Goal: Task Accomplishment & Management: Use online tool/utility

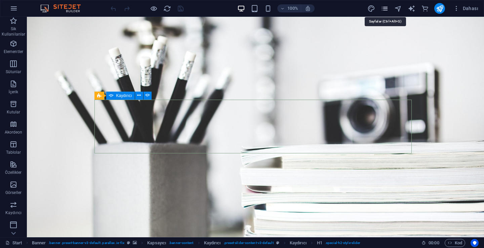
click at [385, 9] on icon "pages" at bounding box center [385, 9] width 8 height 8
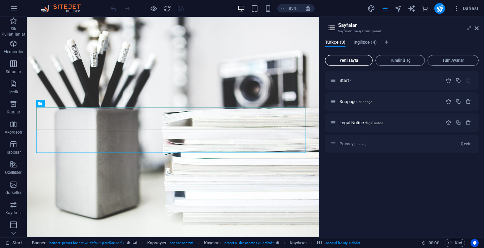
click at [352, 63] on button "Yeni sayfa" at bounding box center [349, 60] width 48 height 11
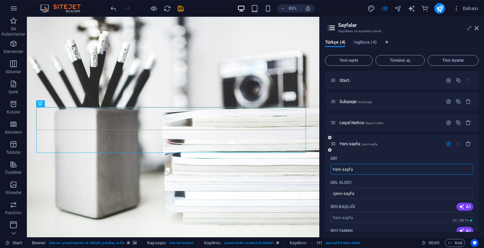
click at [360, 167] on input "Yeni sayfa" at bounding box center [401, 169] width 143 height 11
type input "Yeni Apo"
type input "/yeni-apo"
type input "Portlolyo"
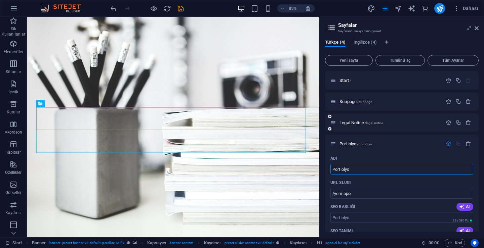
type input "/portlolyo"
click at [351, 172] on input "Portlolyo" at bounding box center [401, 169] width 143 height 11
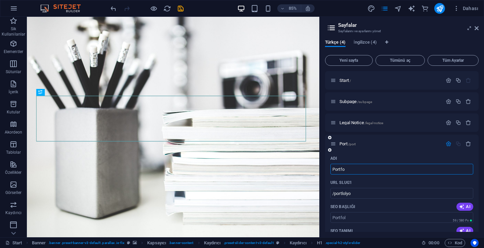
type input "Portfol"
type input "/port"
type input "Portfolyo"
type input "/portfolyo"
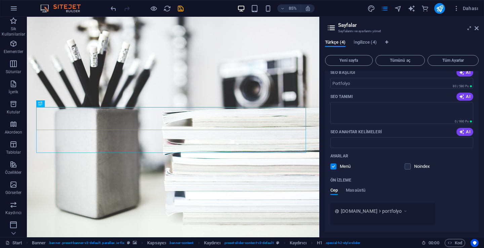
scroll to position [179, 0]
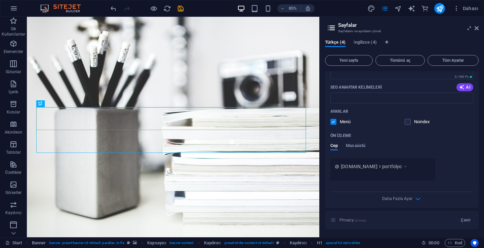
type input "Portfolyo"
click at [335, 122] on label at bounding box center [333, 122] width 6 height 6
click at [0, 0] on input "checkbox" at bounding box center [0, 0] width 0 height 0
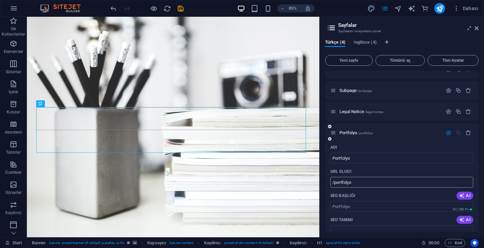
scroll to position [0, 0]
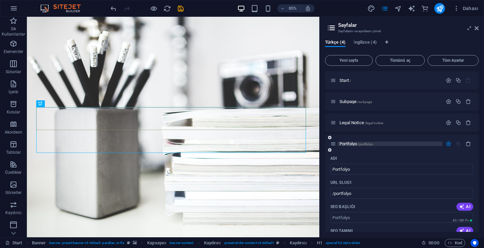
click at [345, 144] on span "Portfolyo /portfolyo" at bounding box center [356, 143] width 34 height 5
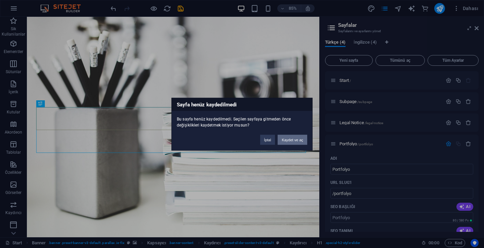
drag, startPoint x: 293, startPoint y: 139, endPoint x: 313, endPoint y: 151, distance: 23.4
click at [293, 139] on button "Kaydet ve aç" at bounding box center [292, 140] width 30 height 10
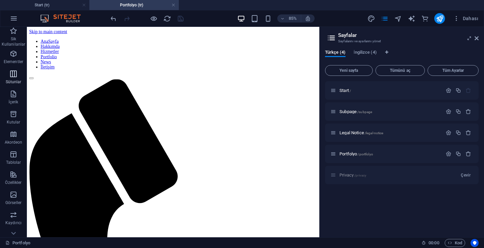
click at [15, 81] on p "Sütunlar" at bounding box center [14, 81] width 16 height 5
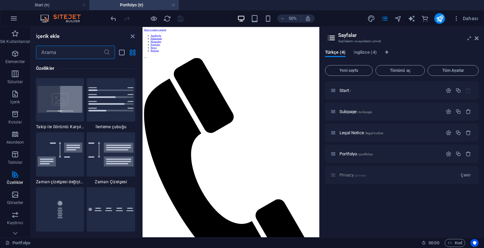
scroll to position [2751, 0]
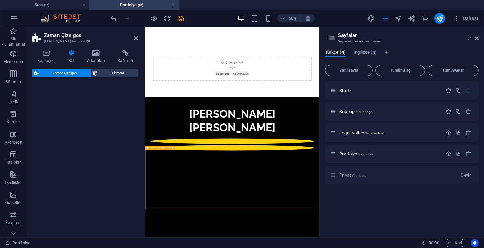
select select "rem"
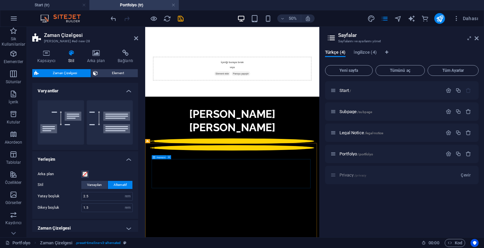
scroll to position [13, 0]
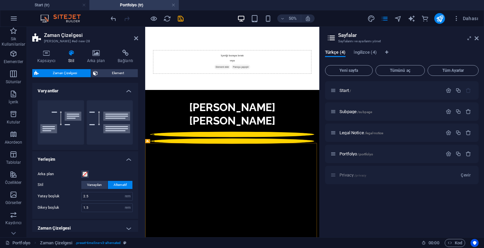
drag, startPoint x: 172, startPoint y: 269, endPoint x: 268, endPoint y: 368, distance: 137.8
drag, startPoint x: 184, startPoint y: 271, endPoint x: 177, endPoint y: 138, distance: 132.5
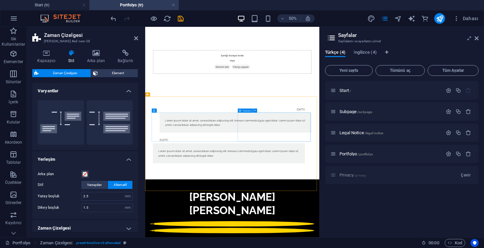
scroll to position [0, 0]
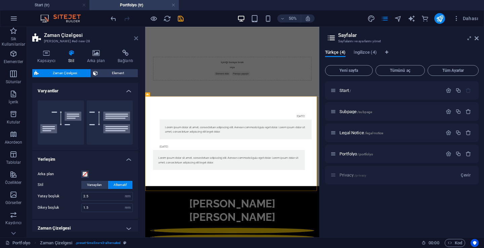
click at [136, 37] on icon at bounding box center [136, 38] width 4 height 5
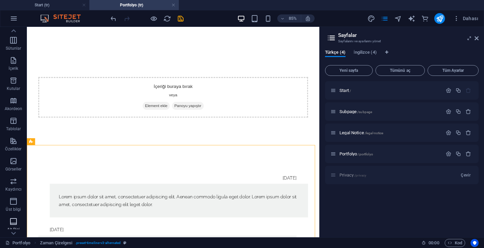
scroll to position [112, 0]
click at [13, 203] on icon "button" at bounding box center [13, 204] width 8 height 8
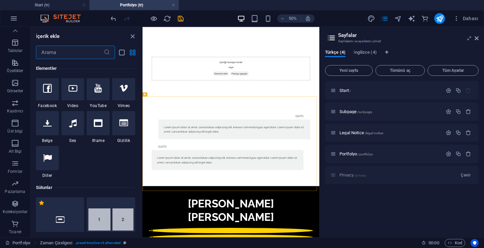
scroll to position [0, 0]
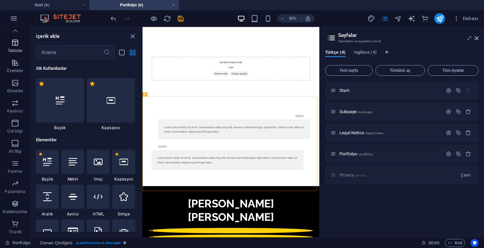
click at [12, 42] on icon "button" at bounding box center [15, 43] width 8 height 8
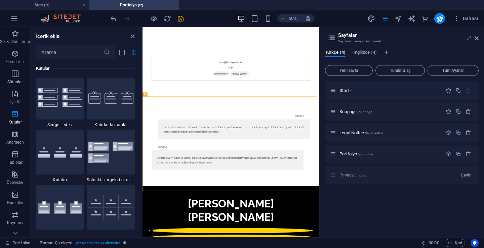
click at [20, 77] on span "Sütunlar" at bounding box center [15, 78] width 30 height 16
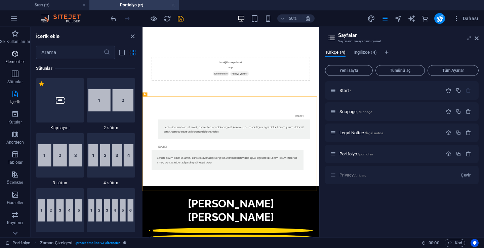
click at [14, 58] on span "Elementler" at bounding box center [15, 58] width 30 height 16
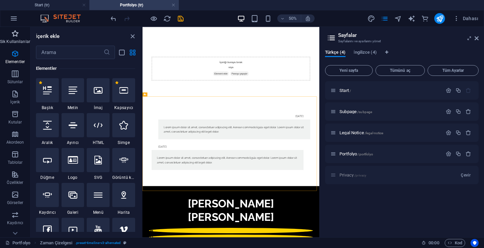
click at [15, 39] on p "Sik Kullanilanlar" at bounding box center [15, 41] width 30 height 5
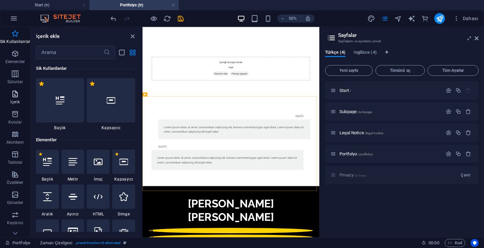
click at [11, 102] on p "İçerik" at bounding box center [15, 101] width 10 height 5
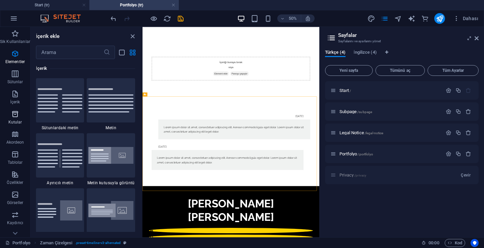
click at [13, 118] on icon "button" at bounding box center [15, 114] width 8 height 8
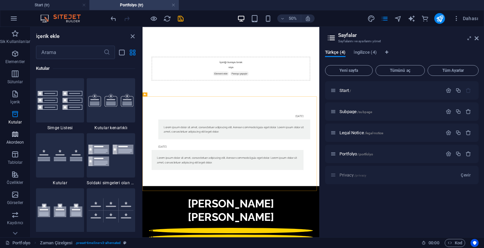
click at [14, 134] on icon "button" at bounding box center [15, 134] width 8 height 8
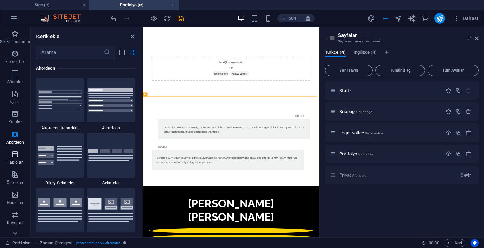
click at [18, 155] on icon "button" at bounding box center [15, 154] width 8 height 8
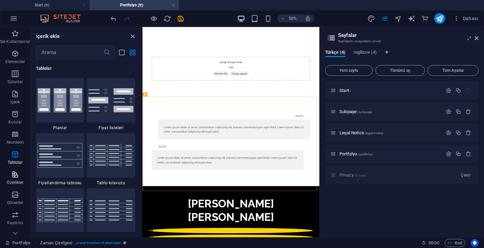
click at [16, 179] on span "Özellikler" at bounding box center [15, 179] width 30 height 16
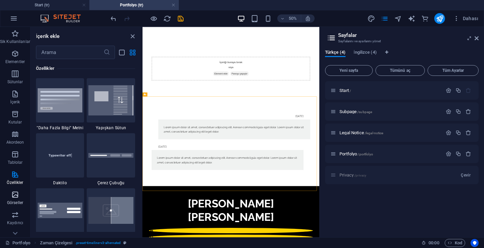
click at [15, 199] on span "Görseller" at bounding box center [15, 199] width 30 height 16
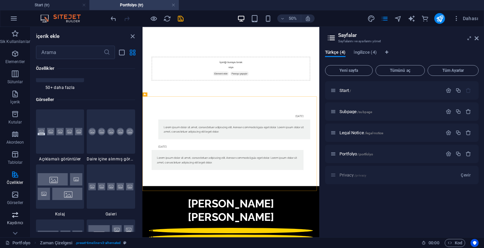
click at [15, 213] on icon "button" at bounding box center [15, 215] width 8 height 8
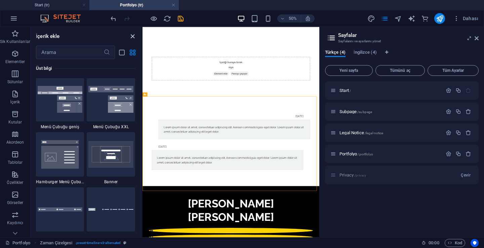
click at [130, 37] on icon "close panel" at bounding box center [133, 37] width 8 height 8
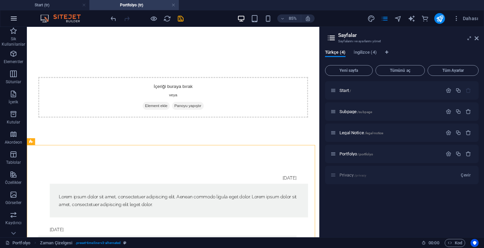
click at [8, 17] on button "button" at bounding box center [14, 18] width 16 height 16
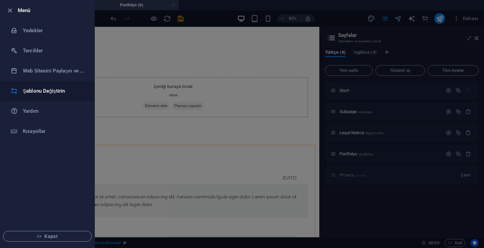
click at [33, 85] on li "Şablonu Değiştirin" at bounding box center [47, 91] width 94 height 20
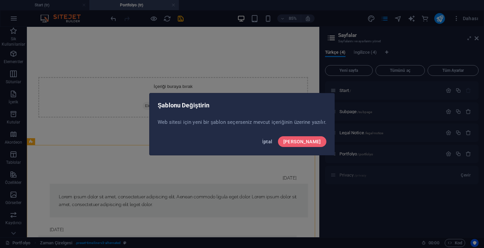
click at [272, 140] on span "İptal" at bounding box center [267, 141] width 10 height 5
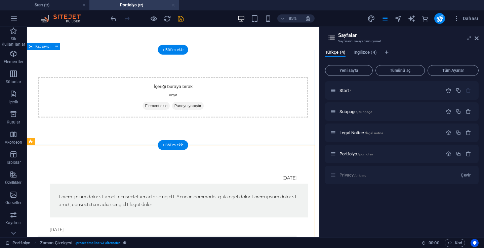
click at [186, 121] on span "Element ekle" at bounding box center [179, 119] width 32 height 9
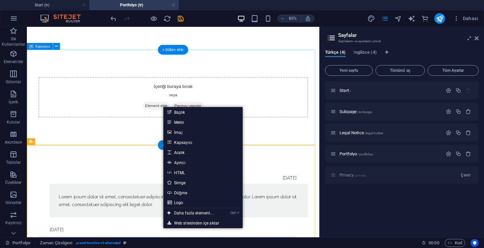
click at [298, 155] on div "İçeriği buraya bırak veya Element ekle Panoyu yapıştır" at bounding box center [199, 110] width 344 height 112
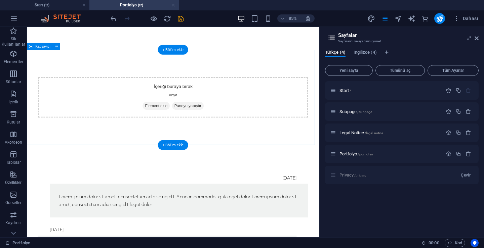
click at [180, 117] on span "Element ekle" at bounding box center [179, 119] width 32 height 9
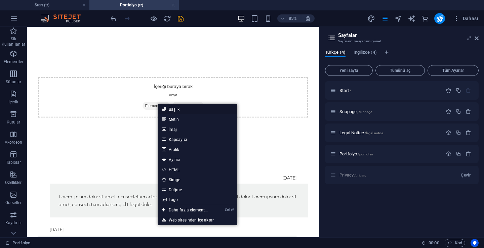
drag, startPoint x: 171, startPoint y: 113, endPoint x: 41, endPoint y: 169, distance: 141.3
click at [171, 113] on link "Başlık" at bounding box center [197, 109] width 79 height 10
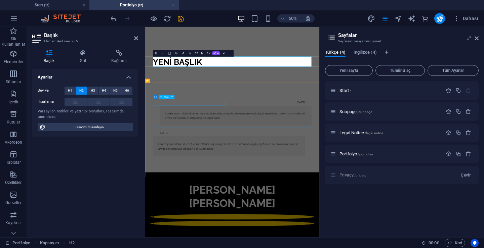
click at [168, 177] on div "[DATE]" at bounding box center [313, 177] width 304 height 13
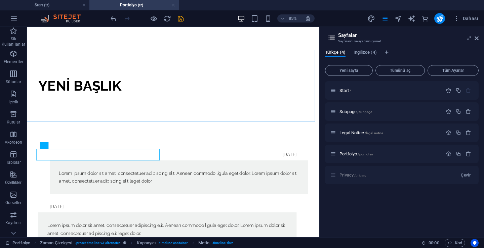
click at [228, 75] on div "Yeni başlık" at bounding box center [199, 96] width 344 height 85
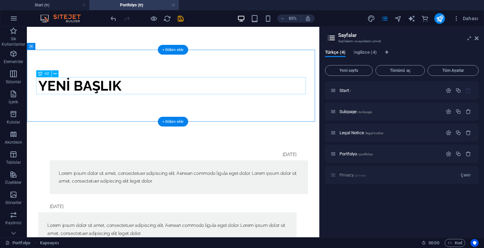
click at [129, 101] on div "Yeni başlık" at bounding box center [198, 96] width 317 height 20
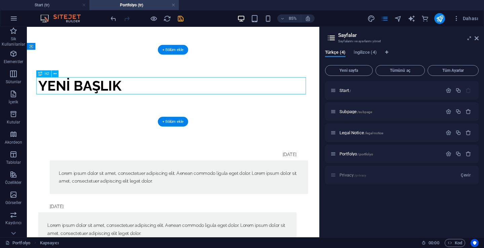
click at [129, 101] on div "Yeni başlık" at bounding box center [198, 96] width 317 height 20
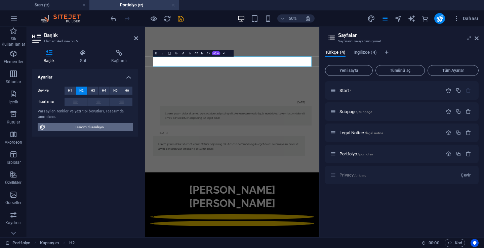
click at [81, 128] on span "Tasarımı düzenleyin" at bounding box center [89, 127] width 83 height 8
select select "px"
select select "300"
select select "px"
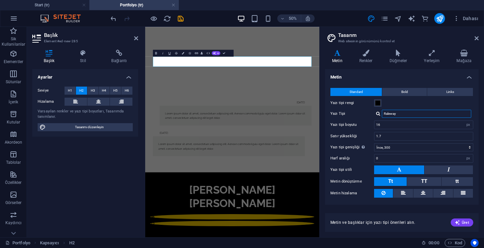
click at [401, 114] on input "Raleway" at bounding box center [426, 114] width 89 height 8
type input "R"
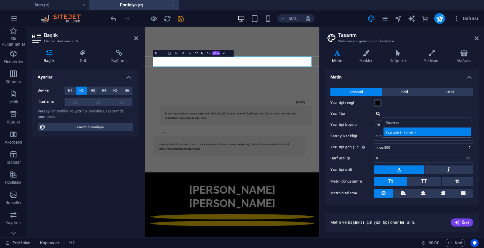
click at [403, 132] on div "Yazı tiplerini yönet →" at bounding box center [427, 132] width 89 height 8
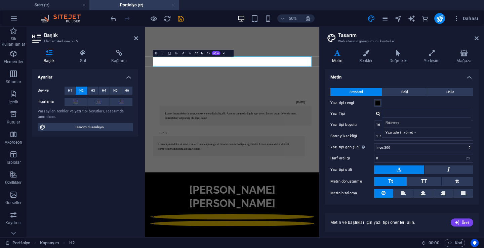
select select "popularity"
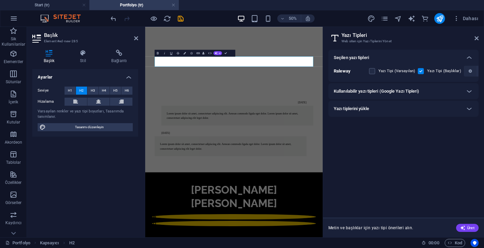
click at [369, 107] on h6 "Yazı tiplerini yükle" at bounding box center [351, 109] width 35 height 8
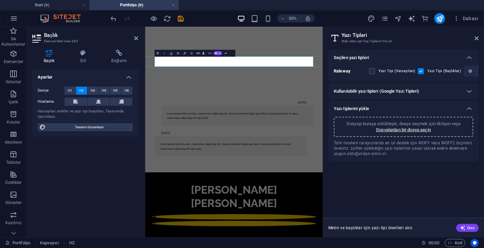
click at [393, 70] on label "Yazı Tipi (Varsayılan)" at bounding box center [396, 71] width 37 height 8
click at [0, 0] on input "checkbox" at bounding box center [0, 0] width 0 height 0
click at [393, 85] on div "Kullanılabilir yazı tipleri (Google Yazı Tipleri)" at bounding box center [403, 91] width 150 height 16
click at [469, 93] on icon at bounding box center [469, 91] width 8 height 8
click at [469, 91] on icon at bounding box center [469, 91] width 8 height 8
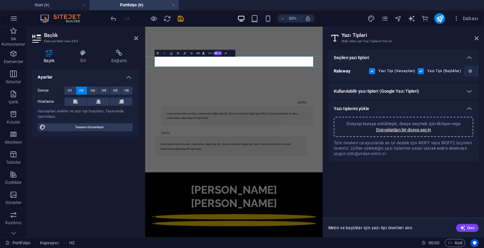
click at [372, 91] on h6 "Kullanılabilir yazı tipleri (Google Yazı Tipleri)" at bounding box center [377, 91] width 86 height 8
click at [398, 90] on h6 "Kullanılabilir yazı tipleri (Google Yazı Tipleri)" at bounding box center [377, 91] width 86 height 8
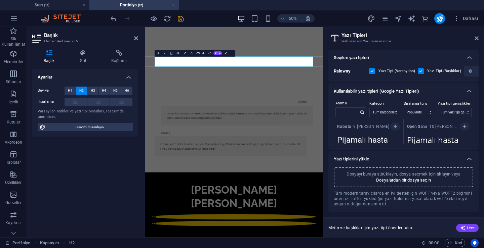
click at [415, 111] on select "Adı Kategori Popülarite" at bounding box center [419, 112] width 30 height 9
click at [416, 111] on select "Adı Kategori Popülarite" at bounding box center [419, 112] width 30 height 9
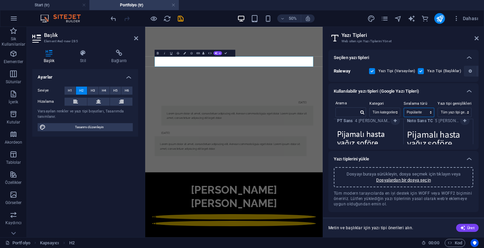
scroll to position [660, 0]
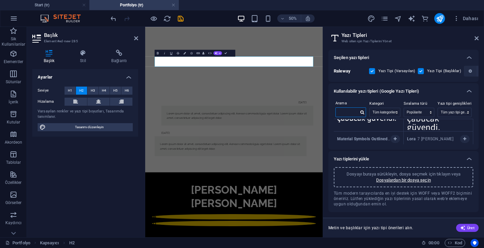
click at [341, 110] on input "text" at bounding box center [347, 112] width 23 height 9
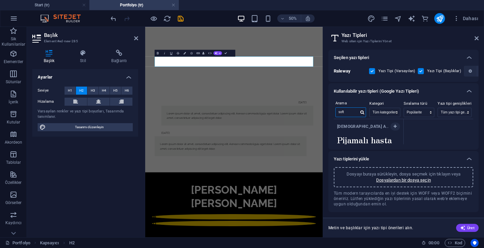
scroll to position [27, 0]
type input "soft"
click at [388, 134] on textarea "Pijamalı hasta yağız şoföre çabucak güvendi." at bounding box center [369, 124] width 70 height 37
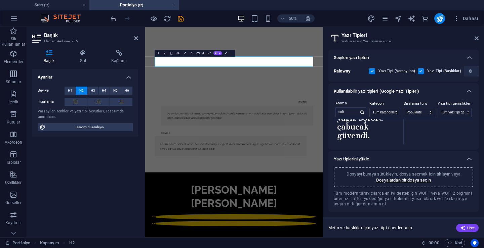
click at [392, 138] on textarea "Pijamalı hasta yağız şoföre çabucak güvendi." at bounding box center [369, 124] width 70 height 37
click at [392, 124] on button "button" at bounding box center [394, 127] width 9 height 8
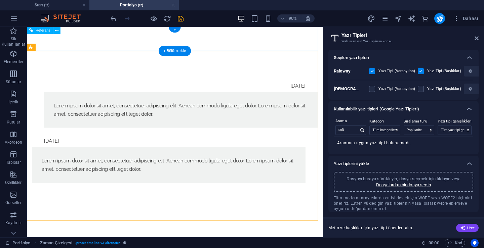
click at [125, 36] on nav "AnaSayfa Hakkımda Hizmetler Portfolio News İletişim" at bounding box center [191, 40] width 317 height 16
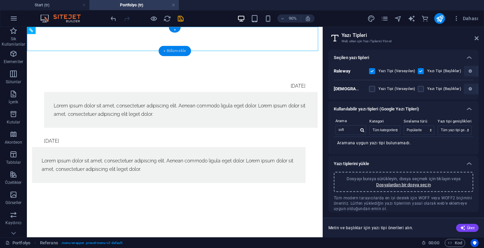
drag, startPoint x: 177, startPoint y: 52, endPoint x: 39, endPoint y: 113, distance: 150.7
click at [177, 52] on div "+ Bölüm ekle" at bounding box center [175, 51] width 32 height 10
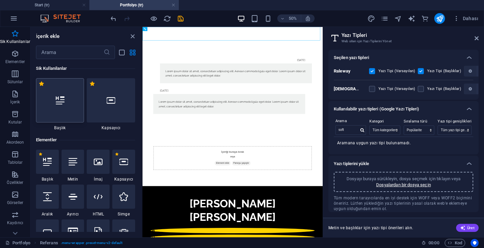
drag, startPoint x: 75, startPoint y: 111, endPoint x: 11, endPoint y: 318, distance: 216.8
click at [75, 111] on div at bounding box center [60, 100] width 48 height 44
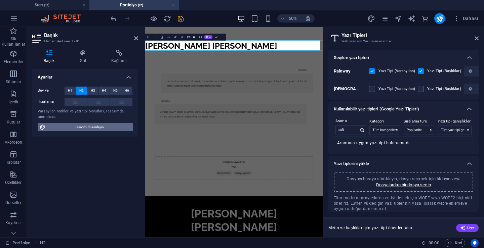
click at [83, 123] on span "Tasarımı düzenleyin" at bounding box center [89, 127] width 83 height 8
select select "px"
select select "300"
select select "px"
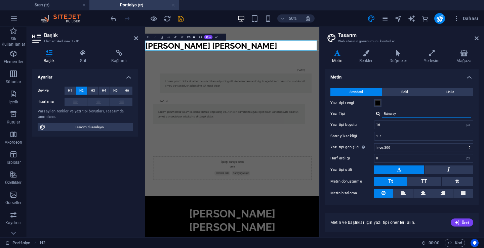
click at [401, 110] on input "Raleway" at bounding box center [426, 114] width 89 height 8
click at [402, 113] on input "Raleway" at bounding box center [426, 114] width 89 height 8
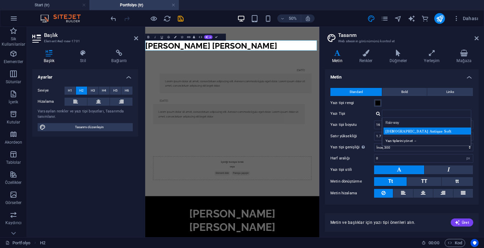
click at [401, 133] on div "[DEMOGRAPHIC_DATA] Antique Soft" at bounding box center [427, 131] width 89 height 7
type input "[DEMOGRAPHIC_DATA] Antique Soft"
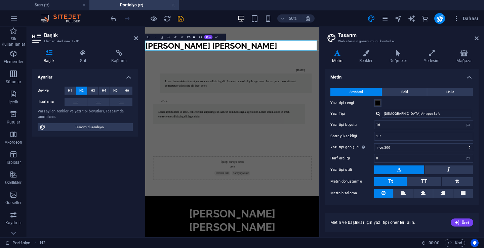
click at [262, 66] on h2 "[PERSON_NAME] [PERSON_NAME]" at bounding box center [319, 64] width 348 height 20
click at [394, 115] on input "[DEMOGRAPHIC_DATA] Antique Soft" at bounding box center [426, 114] width 89 height 8
click at [398, 72] on h2 "[PERSON_NAME] [PERSON_NAME]" at bounding box center [319, 64] width 348 height 20
click at [408, 116] on input "[DEMOGRAPHIC_DATA] Antique Soft" at bounding box center [426, 114] width 89 height 8
click at [372, 112] on label "Yazı Tipi" at bounding box center [352, 114] width 44 height 8
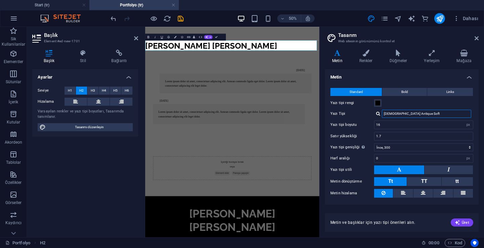
click at [382, 112] on input "[DEMOGRAPHIC_DATA] Antique Soft" at bounding box center [426, 114] width 89 height 8
click at [374, 112] on div "Zen Antique Soft Yazı tiplerini yönet →" at bounding box center [423, 114] width 99 height 8
click at [394, 94] on button "Bold" at bounding box center [404, 92] width 45 height 8
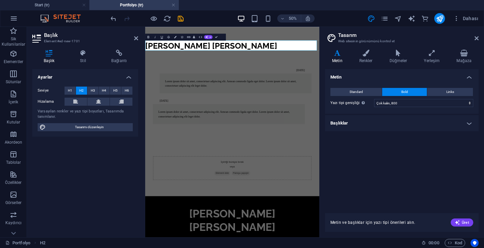
click at [394, 91] on button "Bold" at bounding box center [404, 92] width 45 height 8
click at [371, 90] on button "Standard" at bounding box center [355, 92] width 51 height 8
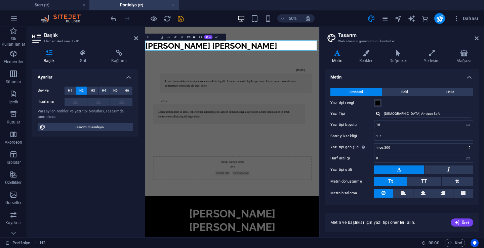
click at [385, 102] on div "Yazı tipi rengi" at bounding box center [401, 103] width 143 height 8
click at [363, 90] on button "Standard" at bounding box center [355, 92] width 51 height 8
click at [318, 84] on div "[DATE] Lorem ipsum dolor sit amet, consectetuer adipiscing elit. Aenean commodo…" at bounding box center [319, 163] width 348 height 179
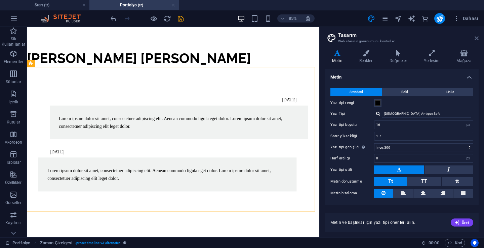
click at [477, 37] on icon at bounding box center [476, 38] width 4 height 5
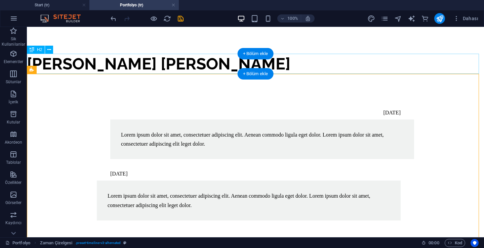
click at [191, 66] on div "[PERSON_NAME] [PERSON_NAME]" at bounding box center [255, 64] width 457 height 20
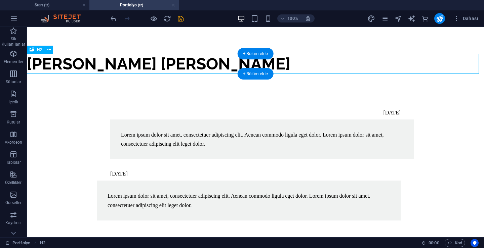
click at [203, 61] on div "[PERSON_NAME] [PERSON_NAME]" at bounding box center [255, 64] width 457 height 20
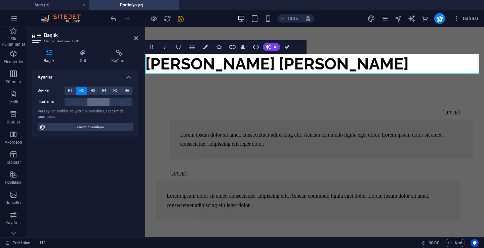
click at [98, 98] on icon at bounding box center [98, 102] width 5 height 8
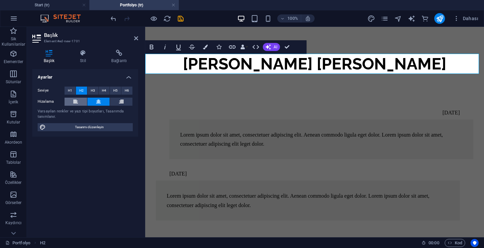
click at [79, 104] on button at bounding box center [75, 102] width 23 height 8
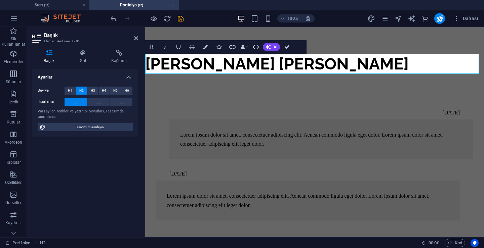
click at [134, 65] on div "Başlık Stil Bağlantı Ayarlar Seviye H1 H2 H3 H4 H5 H6 Hizalama Varsayılan renkl…" at bounding box center [85, 141] width 106 height 182
click at [151, 62] on h2 "[PERSON_NAME] [PERSON_NAME]" at bounding box center [314, 64] width 339 height 20
click at [165, 93] on div "[DATE] Lorem ipsum dolor sit amet, consectetuer adipiscing elit. Aenean commodo…" at bounding box center [314, 163] width 339 height 179
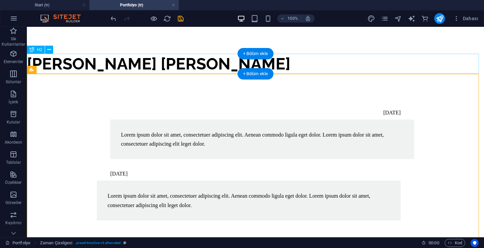
click at [38, 58] on div "[PERSON_NAME] [PERSON_NAME]" at bounding box center [255, 64] width 457 height 20
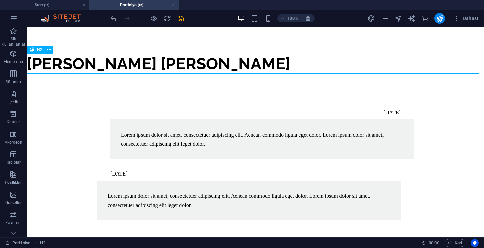
click at [42, 51] on span "H2" at bounding box center [39, 50] width 5 height 4
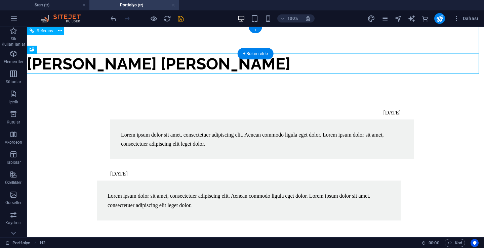
drag, startPoint x: 65, startPoint y: 78, endPoint x: 125, endPoint y: 52, distance: 65.0
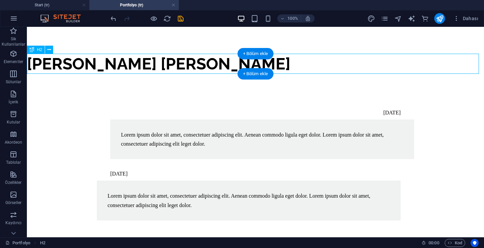
click at [132, 59] on div "[PERSON_NAME] [PERSON_NAME]" at bounding box center [255, 64] width 457 height 20
drag, startPoint x: 62, startPoint y: 77, endPoint x: 141, endPoint y: 59, distance: 81.0
click at [141, 59] on div "[PERSON_NAME] [PERSON_NAME]" at bounding box center [255, 64] width 457 height 20
click at [143, 64] on div "[PERSON_NAME] [PERSON_NAME]" at bounding box center [255, 64] width 457 height 20
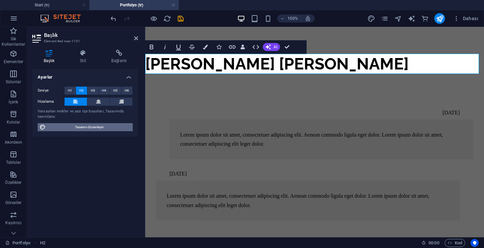
click at [82, 124] on span "Tasarımı düzenleyin" at bounding box center [89, 127] width 83 height 8
select select "px"
select select "300"
select select "px"
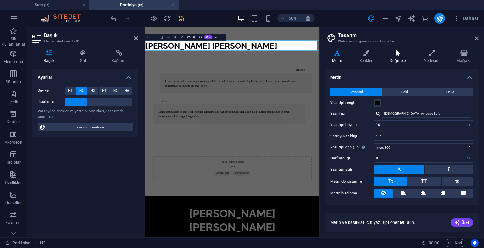
click at [397, 60] on h4 "Düğmeler" at bounding box center [399, 57] width 35 height 14
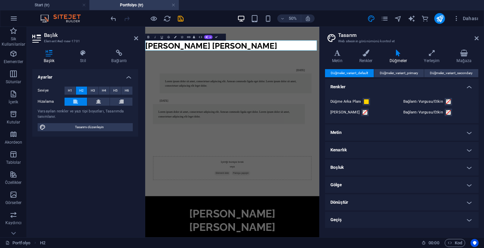
click at [324, 53] on div "Varyantlar Metin Renkler Düğmeler Yerleşim Mağaza Metin Standard Bold Links Yaz…" at bounding box center [401, 140] width 164 height 193
click at [330, 54] on icon at bounding box center [337, 53] width 25 height 7
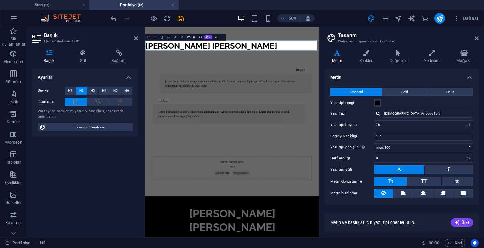
scroll to position [17, 0]
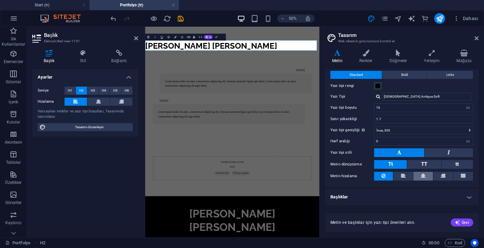
drag, startPoint x: 411, startPoint y: 175, endPoint x: 424, endPoint y: 176, distance: 12.8
click at [410, 175] on button at bounding box center [402, 176] width 19 height 9
click at [425, 176] on button at bounding box center [422, 176] width 19 height 9
click at [440, 176] on icon at bounding box center [442, 176] width 5 height 8
click at [463, 176] on icon at bounding box center [462, 176] width 5 height 8
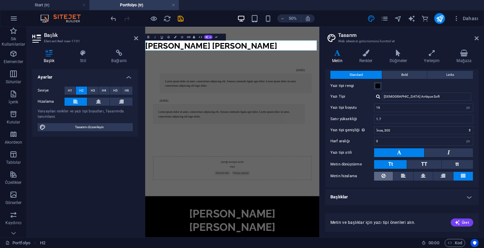
click at [391, 178] on button at bounding box center [383, 176] width 19 height 9
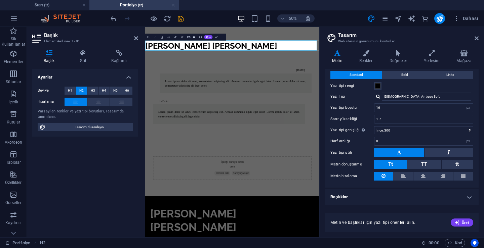
click at [367, 218] on div "[DATE] Lorem ipsum dolor sit amet, consectetuer adipiscing elit. Aenean commodo…" at bounding box center [319, 163] width 348 height 179
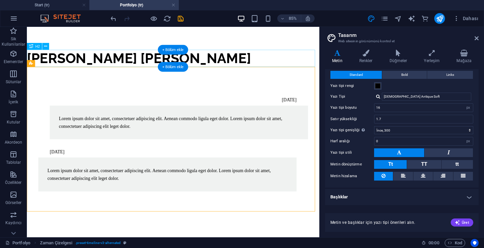
click at [172, 57] on div "[PERSON_NAME] [PERSON_NAME]" at bounding box center [199, 64] width 344 height 20
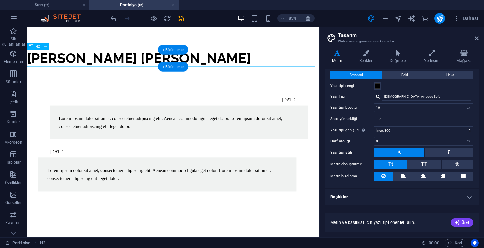
click at [39, 62] on div "[PERSON_NAME] [PERSON_NAME]" at bounding box center [199, 64] width 344 height 20
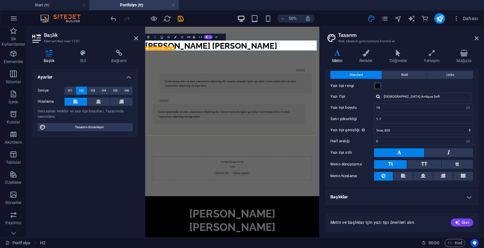
click at [152, 64] on h2 "[PERSON_NAME] [PERSON_NAME]" at bounding box center [319, 64] width 348 height 20
click at [206, 90] on div "[DATE] Lorem ipsum dolor sit amet, consectetuer adipiscing elit. Aenean commodo…" at bounding box center [319, 163] width 348 height 179
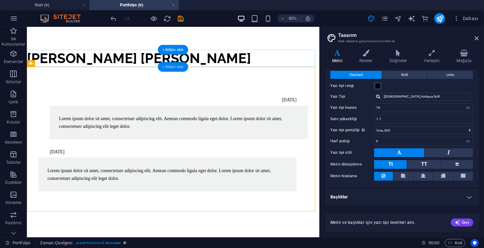
click at [182, 62] on div "+ Bölüm ekle" at bounding box center [173, 67] width 31 height 10
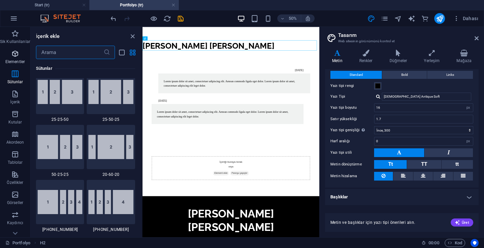
click at [24, 53] on span "Elementler" at bounding box center [15, 58] width 30 height 16
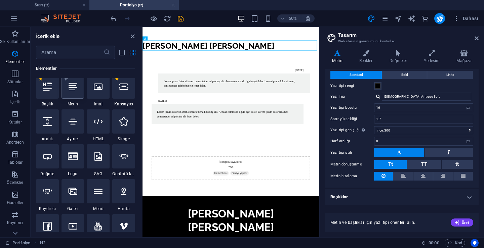
scroll to position [72, 0]
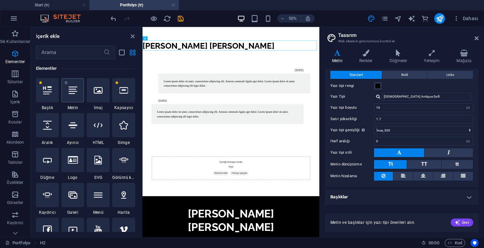
click at [80, 96] on div at bounding box center [72, 90] width 23 height 24
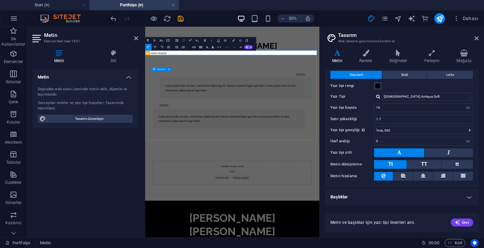
click at [304, 158] on div "[DATE] Lorem ipsum dolor sit amet, consectetuer adipiscing elit. Aenean commodo…" at bounding box center [319, 141] width 317 height 53
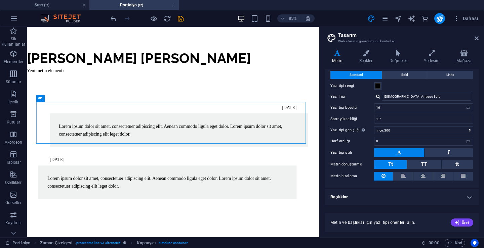
click at [381, 23] on div "Dahası" at bounding box center [424, 18] width 114 height 11
click at [384, 20] on icon "pages" at bounding box center [385, 19] width 8 height 8
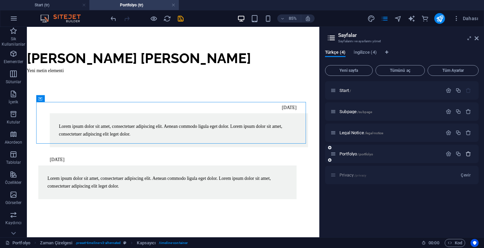
click at [471, 154] on button "button" at bounding box center [468, 154] width 10 height 6
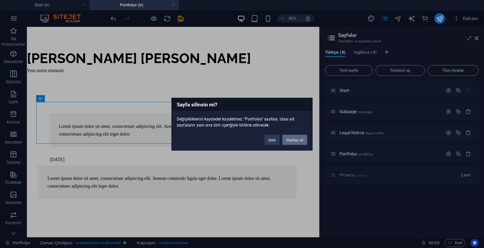
click at [293, 140] on button "Sayfayı sil" at bounding box center [294, 140] width 25 height 10
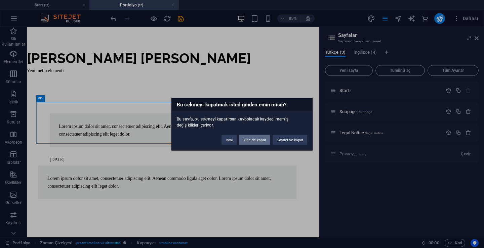
click at [261, 140] on button "Yine de kapat" at bounding box center [254, 140] width 31 height 10
